Goal: Information Seeking & Learning: Learn about a topic

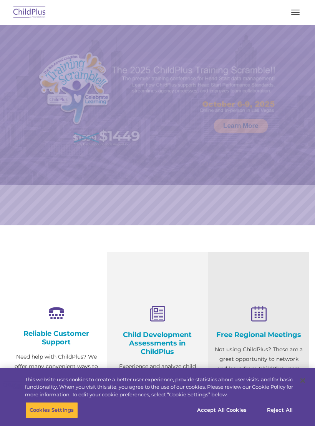
select select "MEDIUM"
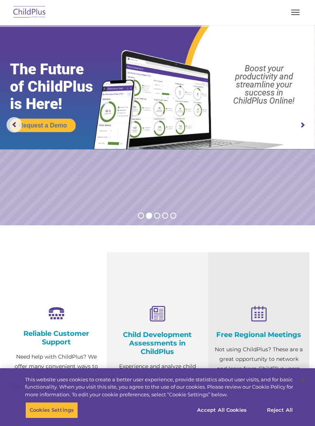
click at [28, 12] on img at bounding box center [30, 12] width 36 height 18
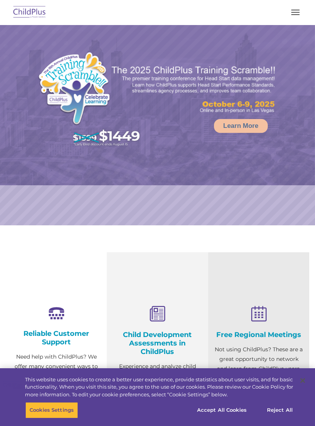
select select "MEDIUM"
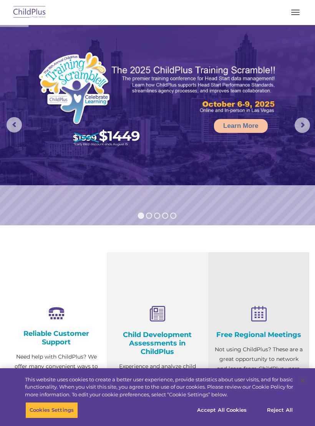
click at [293, 11] on button "button" at bounding box center [296, 12] width 16 height 12
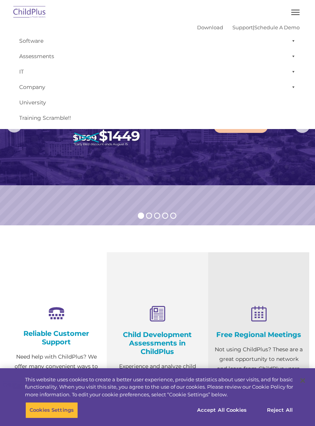
click at [272, 239] on section "Reliable Customer Support Need help with ChildPlus? We offer many convenient wa…" at bounding box center [157, 370] width 315 height 290
click at [290, 170] on img at bounding box center [157, 105] width 315 height 160
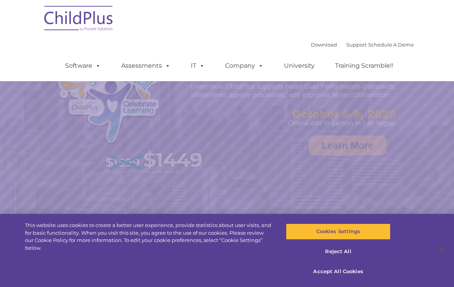
scroll to position [28, 0]
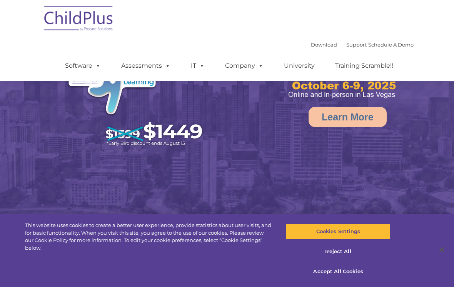
select select "MEDIUM"
